Goal: Information Seeking & Learning: Understand process/instructions

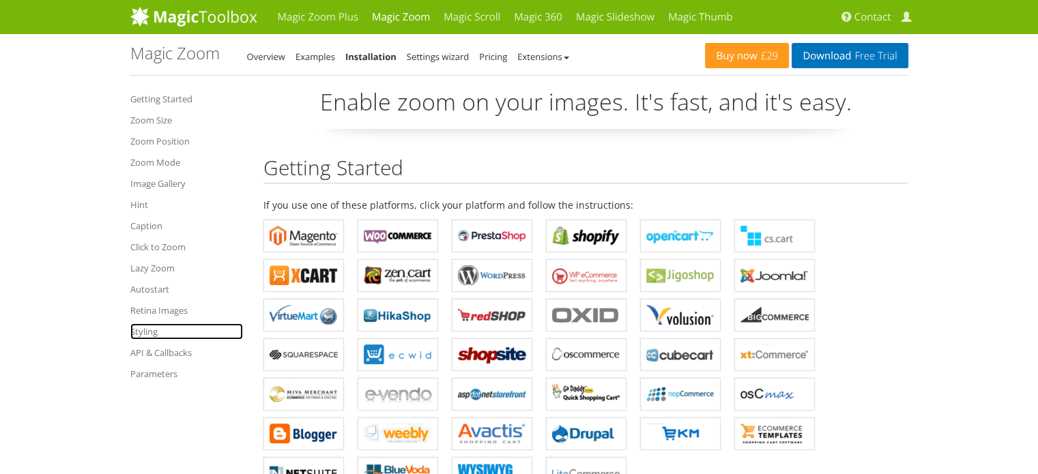
click at [145, 331] on link "Styling" at bounding box center [186, 331] width 113 height 16
click at [466, 5] on link "Magic Scroll" at bounding box center [472, 17] width 70 height 34
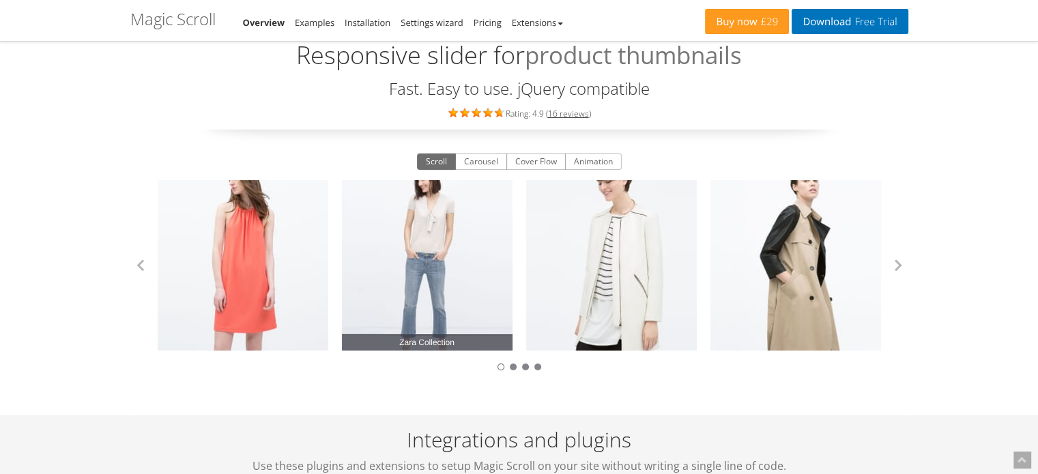
scroll to position [90, 0]
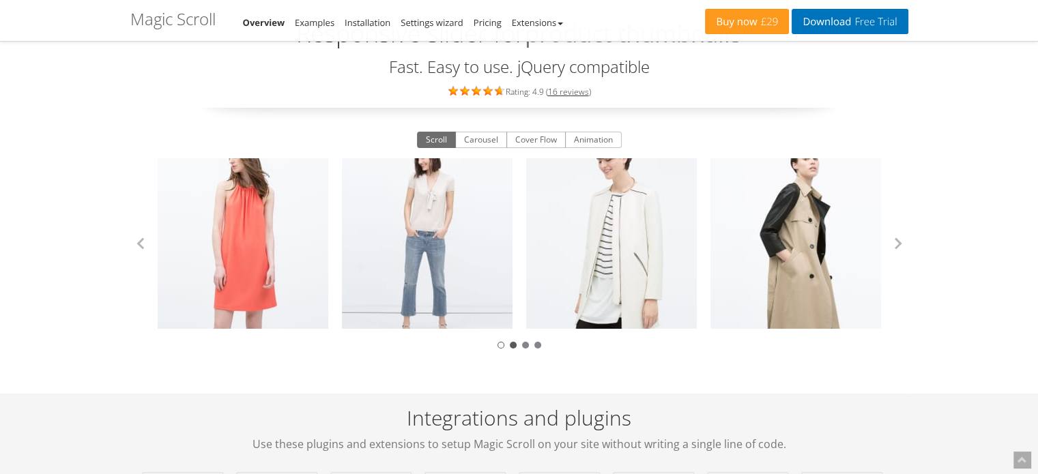
click at [511, 342] on div at bounding box center [513, 345] width 7 height 7
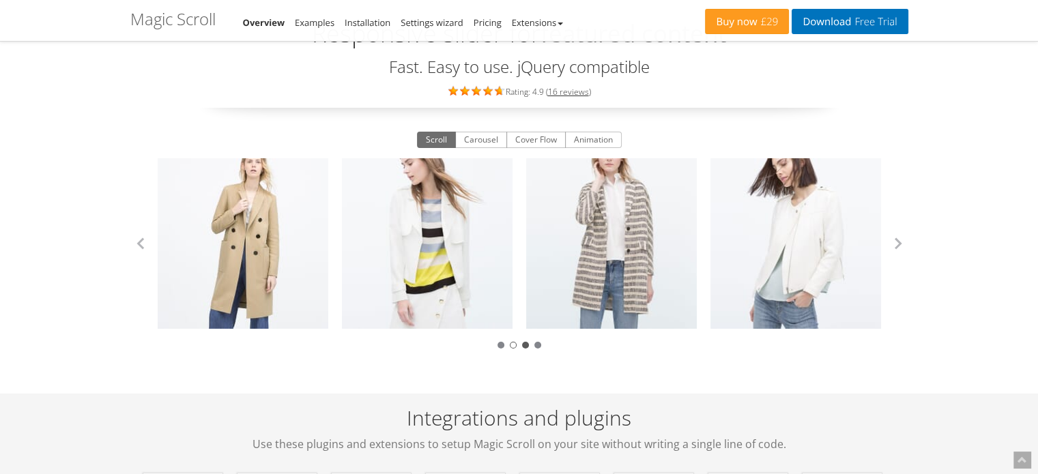
click at [525, 346] on div at bounding box center [525, 345] width 7 height 7
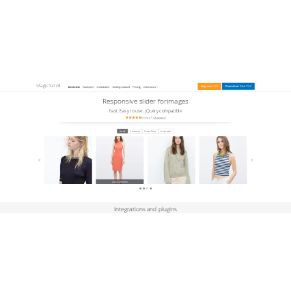
scroll to position [49, 0]
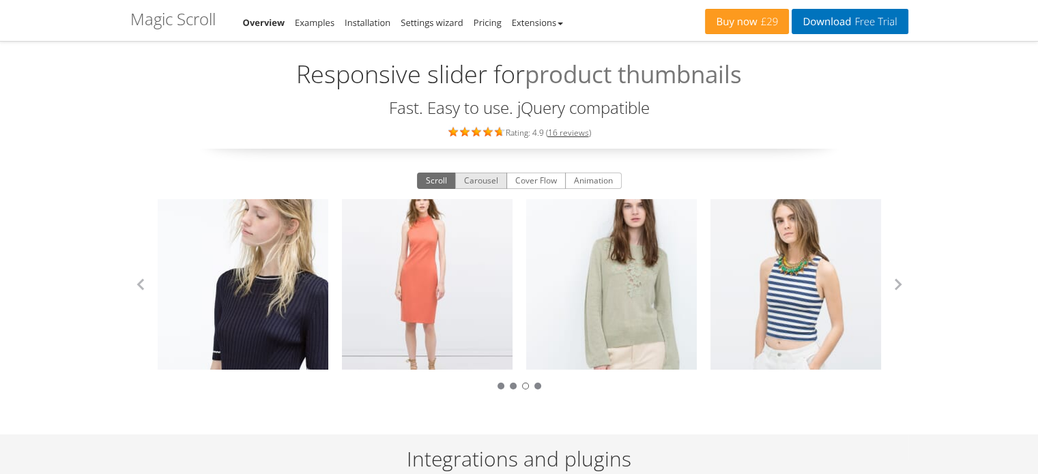
click at [479, 182] on button "Carousel" at bounding box center [481, 181] width 52 height 16
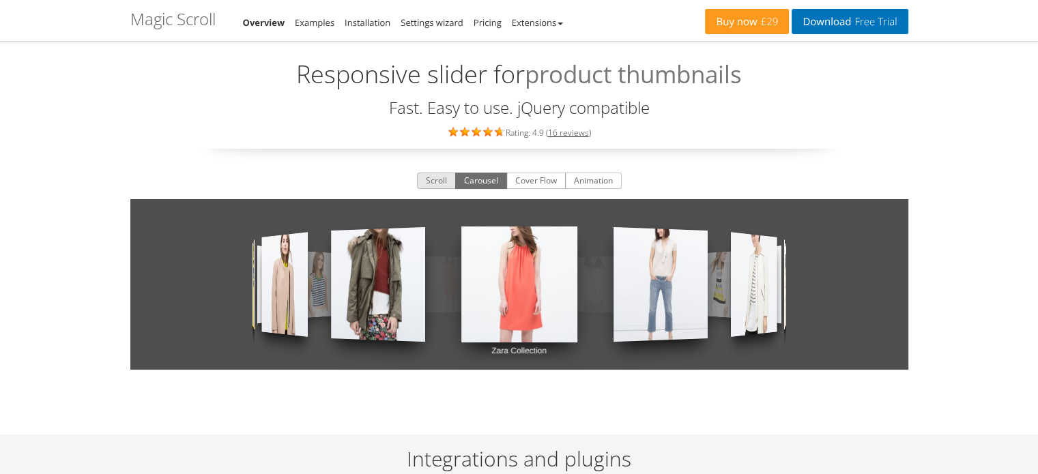
click at [431, 182] on button "Scroll" at bounding box center [436, 181] width 39 height 16
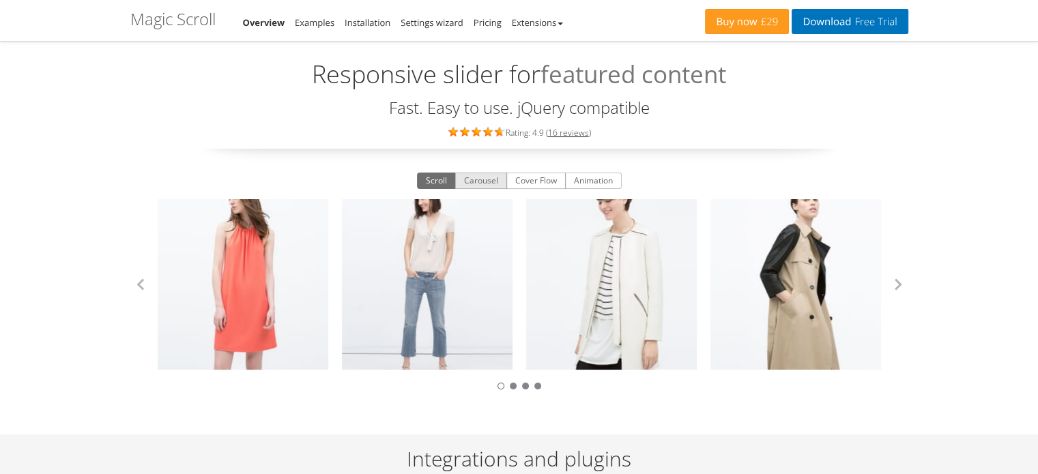
click at [472, 187] on button "Carousel" at bounding box center [481, 181] width 52 height 16
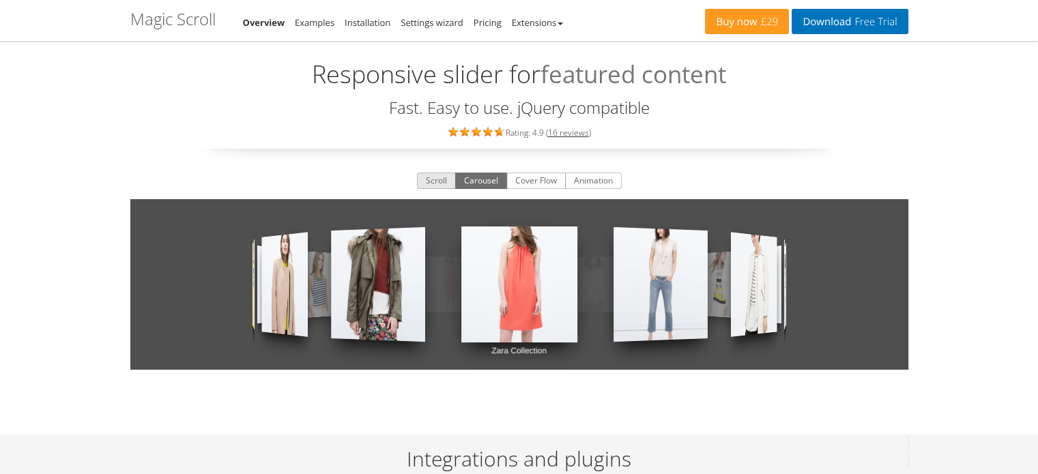
click at [435, 177] on button "Scroll" at bounding box center [436, 181] width 39 height 16
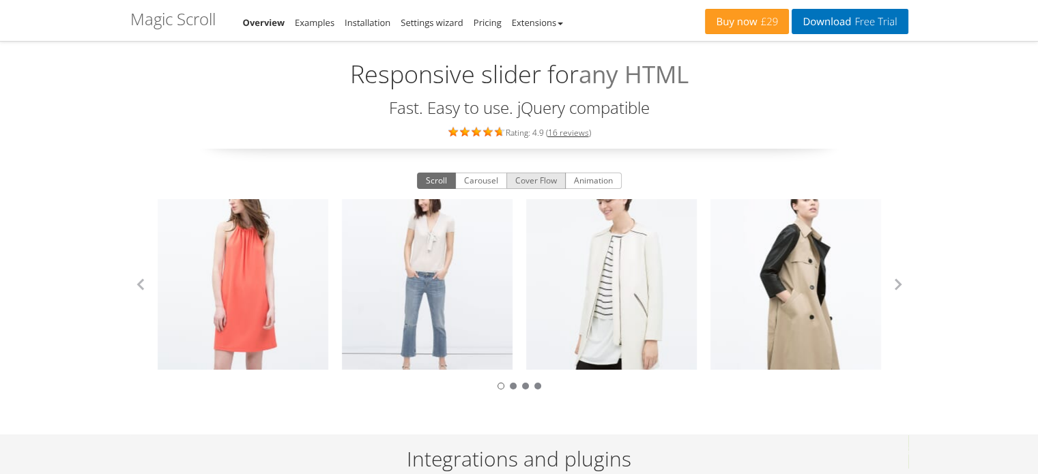
click at [525, 177] on button "Cover Flow" at bounding box center [535, 181] width 59 height 16
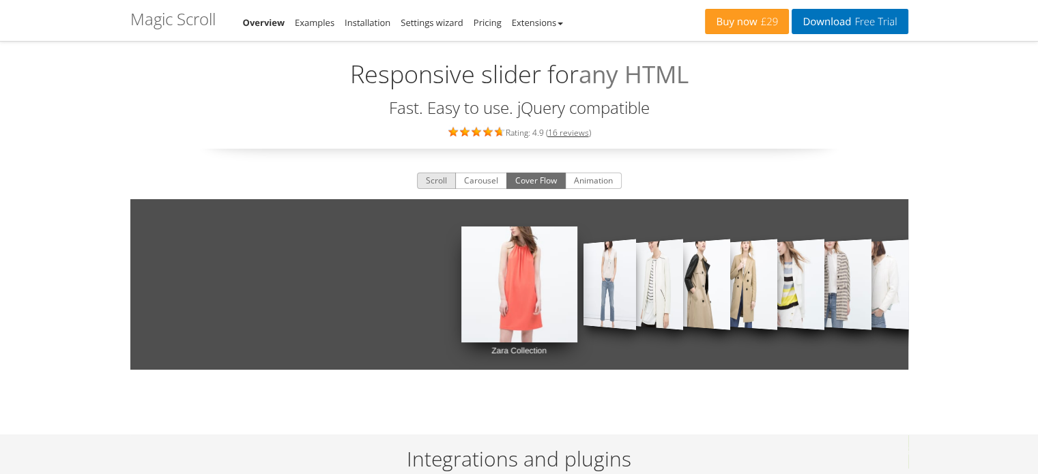
click at [443, 174] on button "Scroll" at bounding box center [436, 181] width 39 height 16
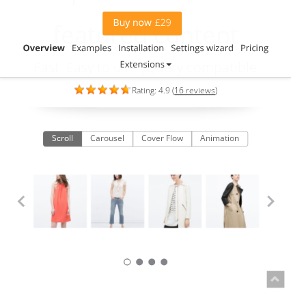
scroll to position [115, 0]
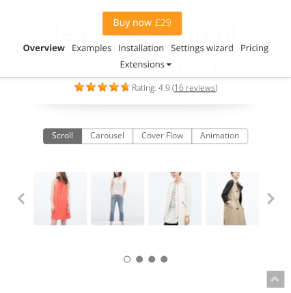
click at [265, 201] on button "button" at bounding box center [270, 198] width 20 height 20
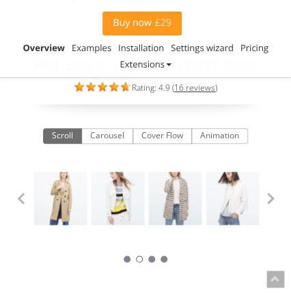
click at [267, 197] on button "button" at bounding box center [270, 198] width 20 height 20
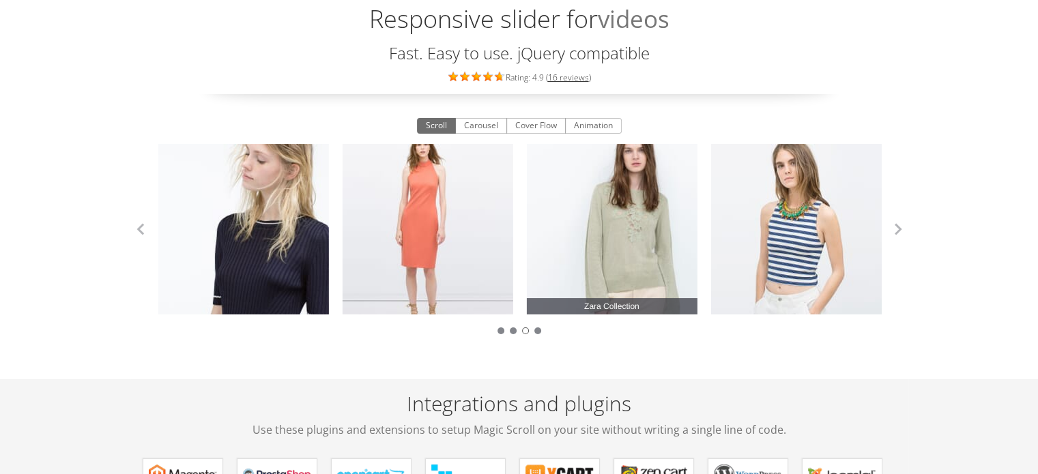
scroll to position [0, 0]
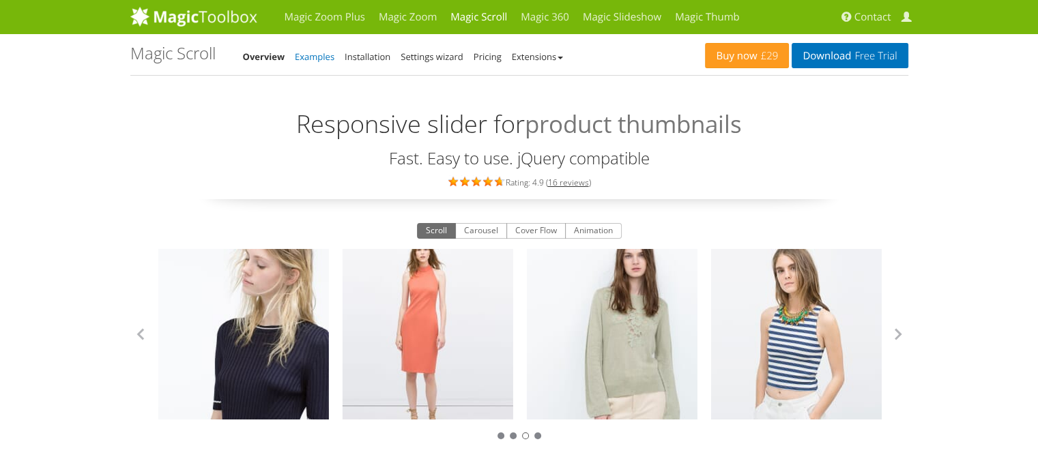
click at [308, 60] on link "Examples" at bounding box center [315, 56] width 40 height 12
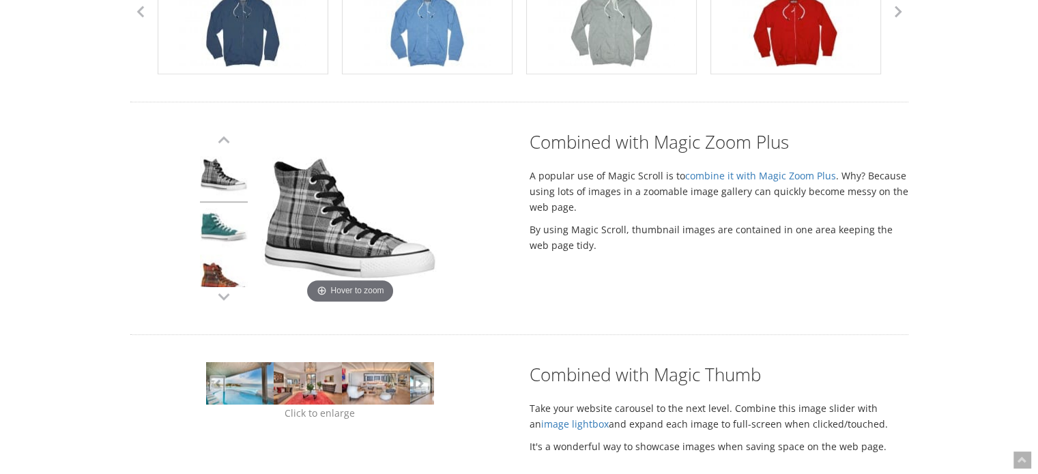
scroll to position [876, 0]
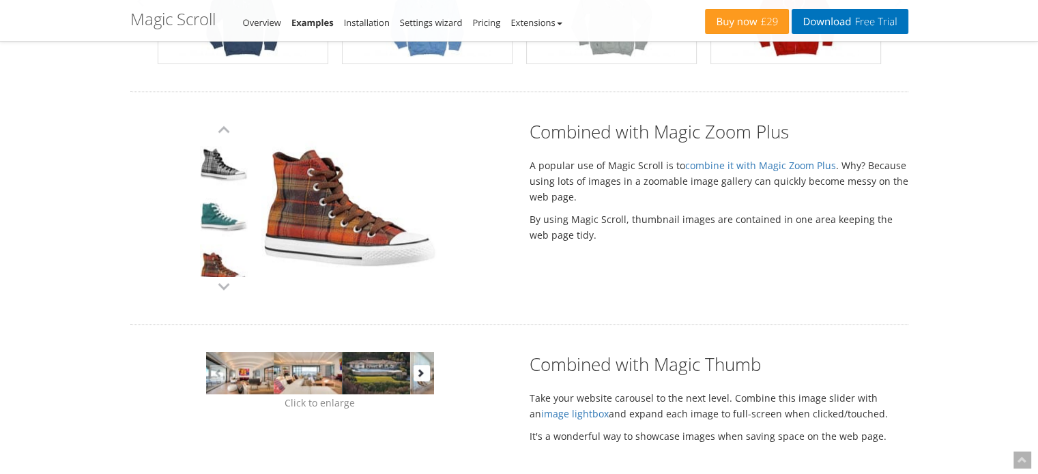
click at [422, 373] on button "button" at bounding box center [422, 373] width 16 height 16
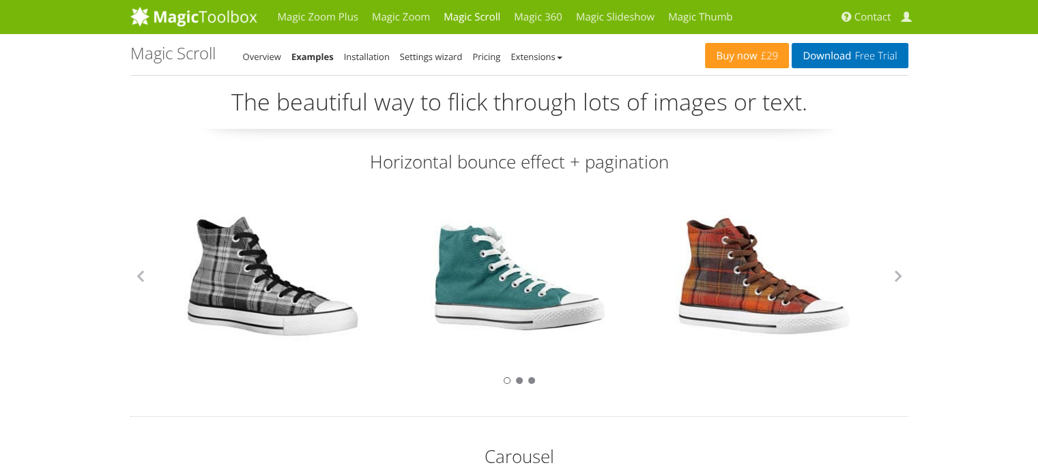
scroll to position [0, 0]
click at [368, 48] on li "Installation" at bounding box center [367, 56] width 46 height 16
click at [360, 59] on link "Installation" at bounding box center [367, 56] width 46 height 12
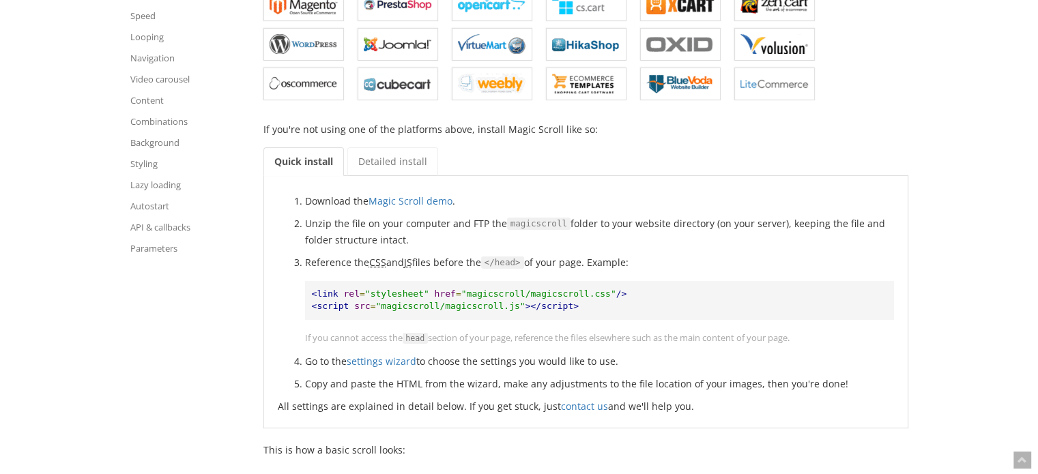
scroll to position [270, 0]
